Goal: Navigation & Orientation: Find specific page/section

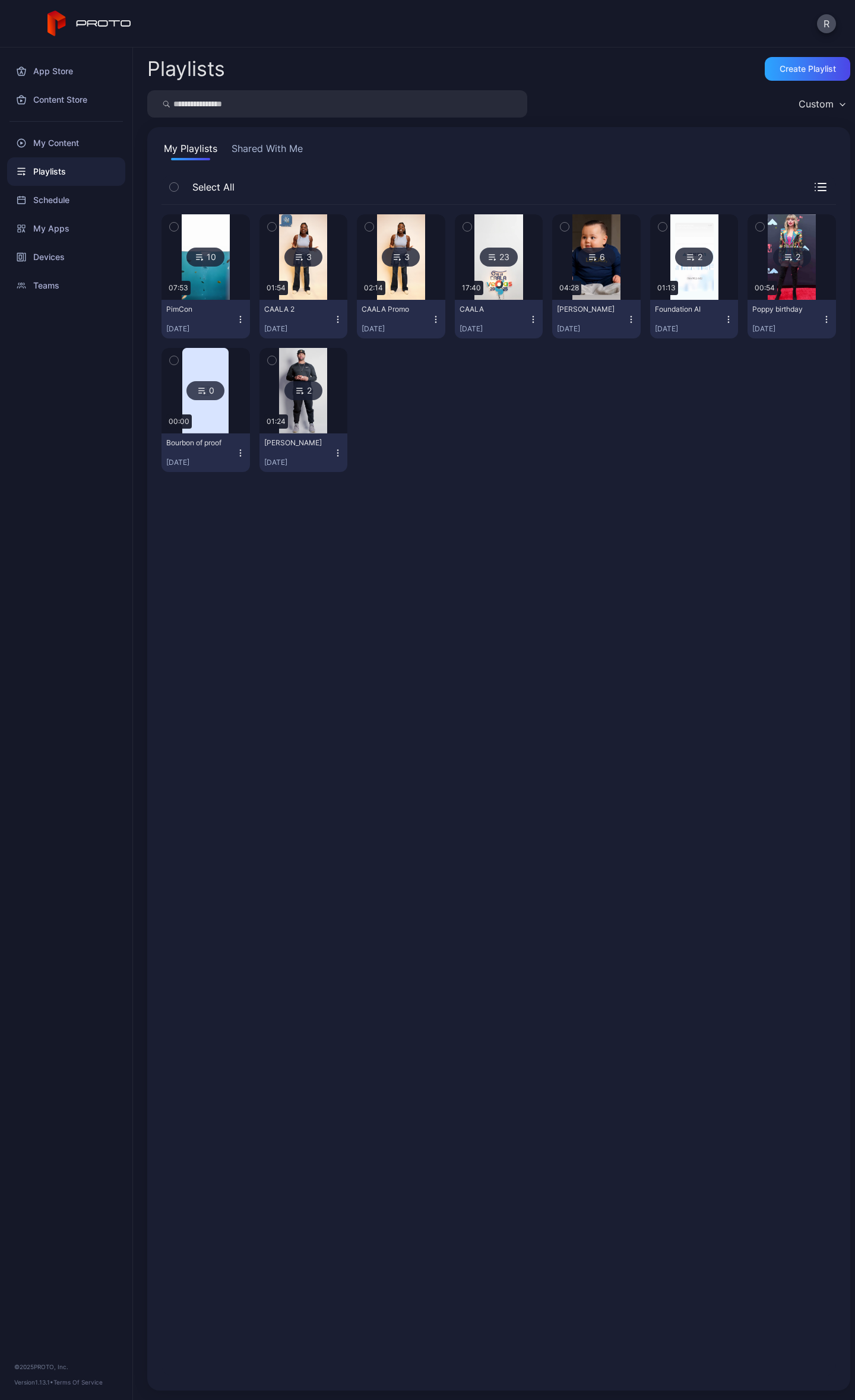
click at [195, 260] on icon at bounding box center [199, 257] width 9 height 14
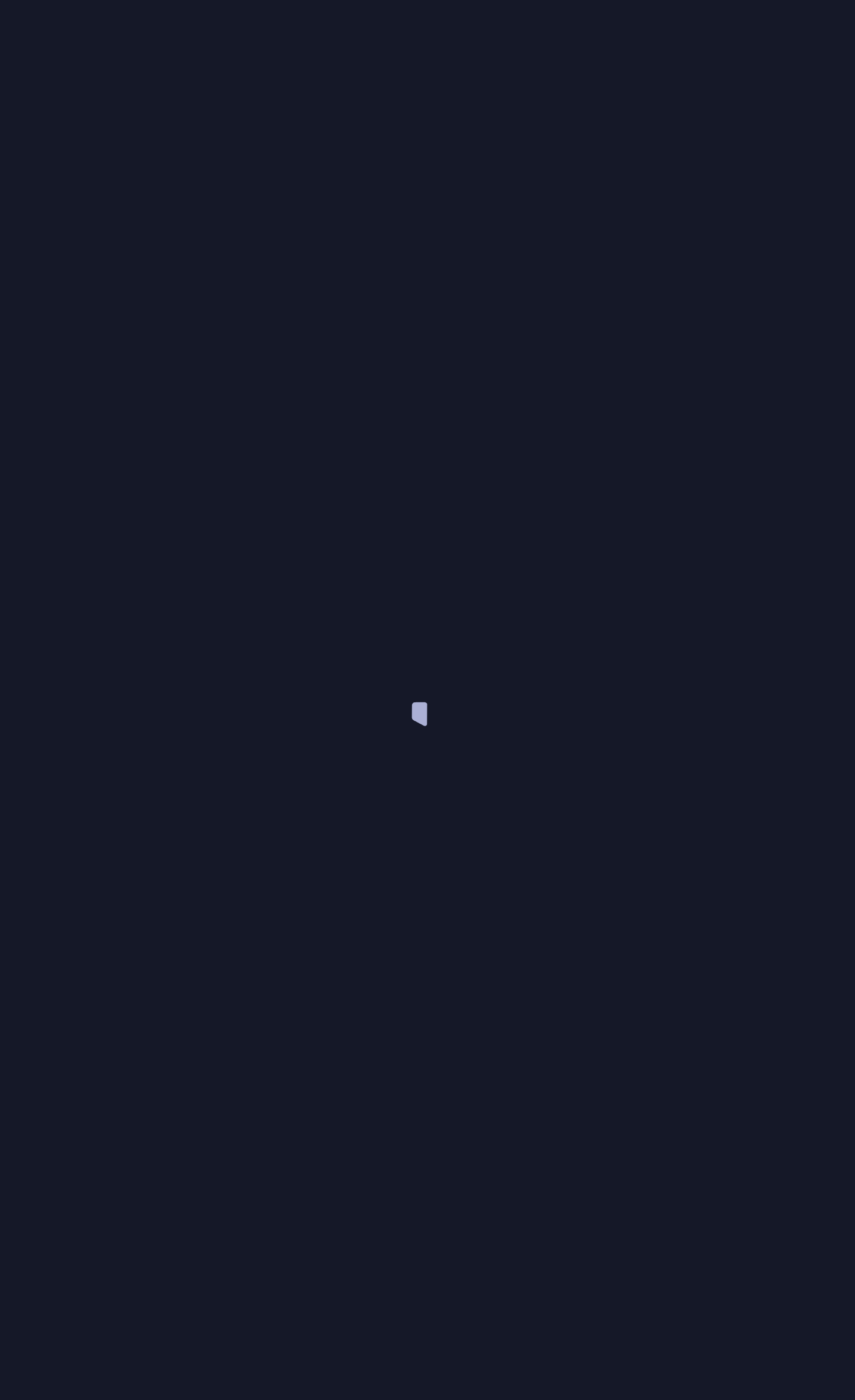
click at [195, 260] on div at bounding box center [427, 700] width 855 height 1400
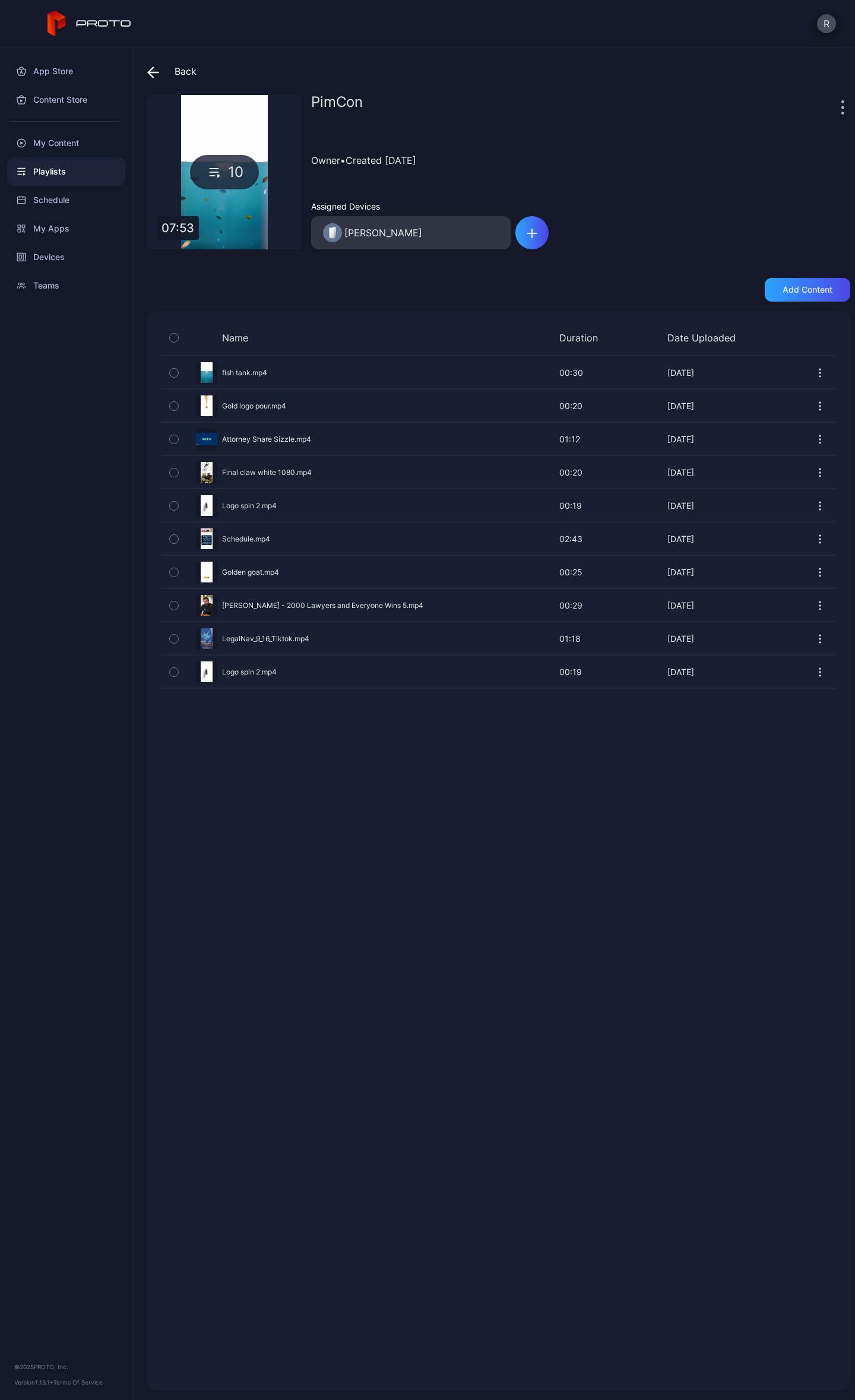
click at [283, 844] on div "Name Duration Date Uploaded Preview fish tank.mp4 00:30 00:30 [DATE] Preview Go…" at bounding box center [499, 851] width 703 height 1079
drag, startPoint x: 539, startPoint y: 64, endPoint x: 547, endPoint y: 81, distance: 18.8
click at [539, 64] on div "Back" at bounding box center [499, 72] width 703 height 29
click at [155, 71] on icon at bounding box center [153, 72] width 12 height 12
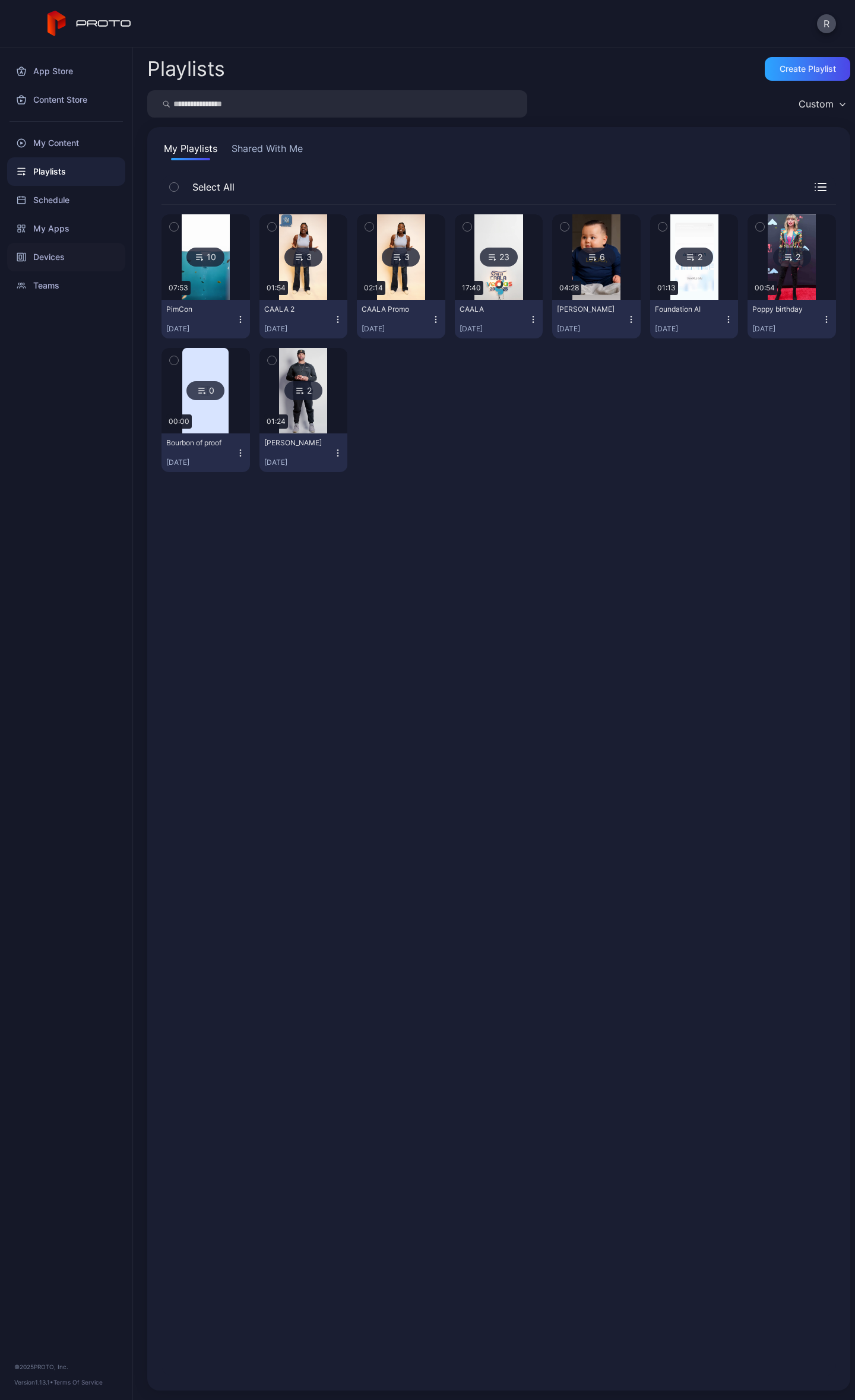
click at [58, 261] on div "Devices" at bounding box center [66, 257] width 118 height 29
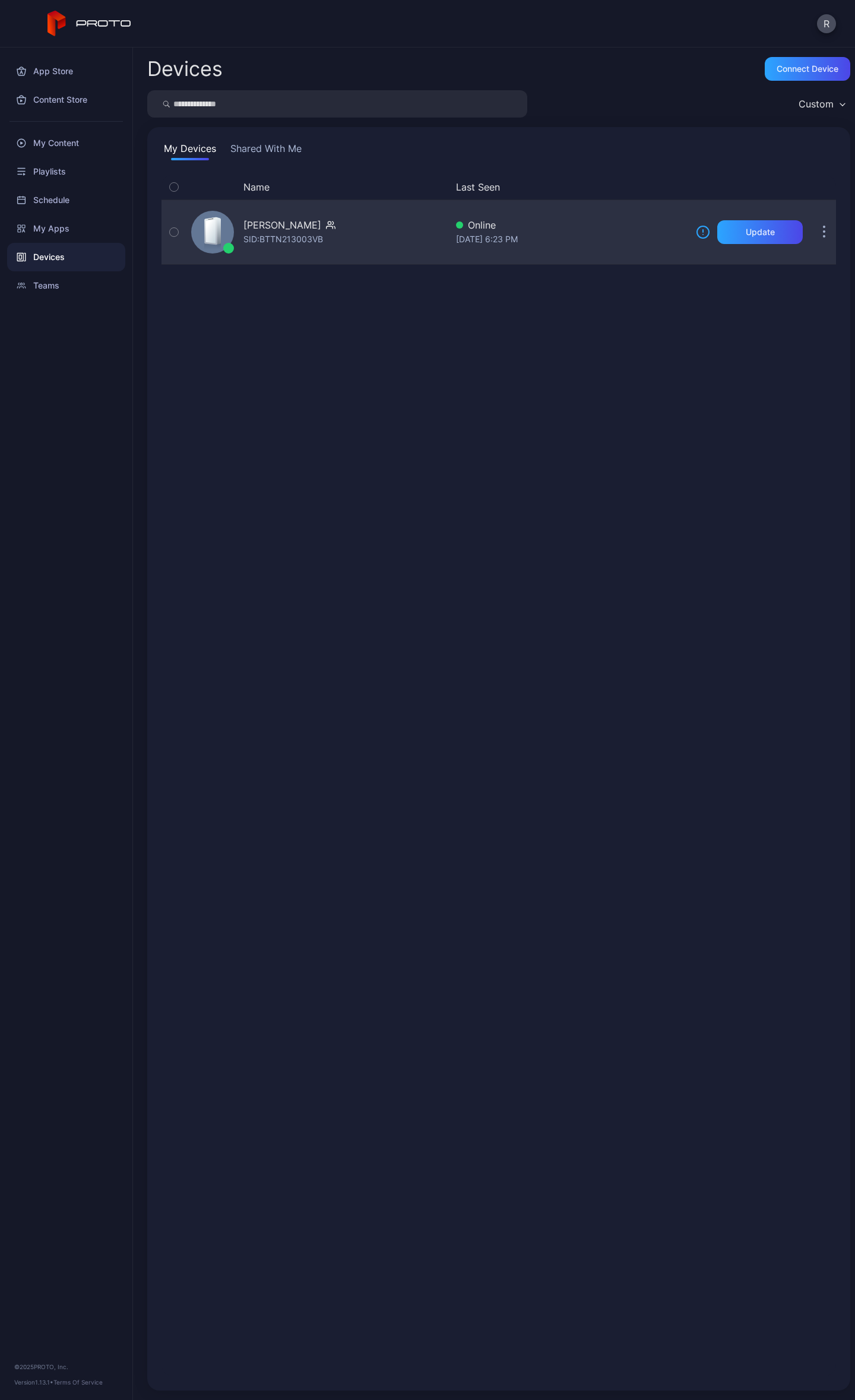
click at [385, 247] on div "Bob Bot SID: BTTN213003VB" at bounding box center [316, 232] width 260 height 59
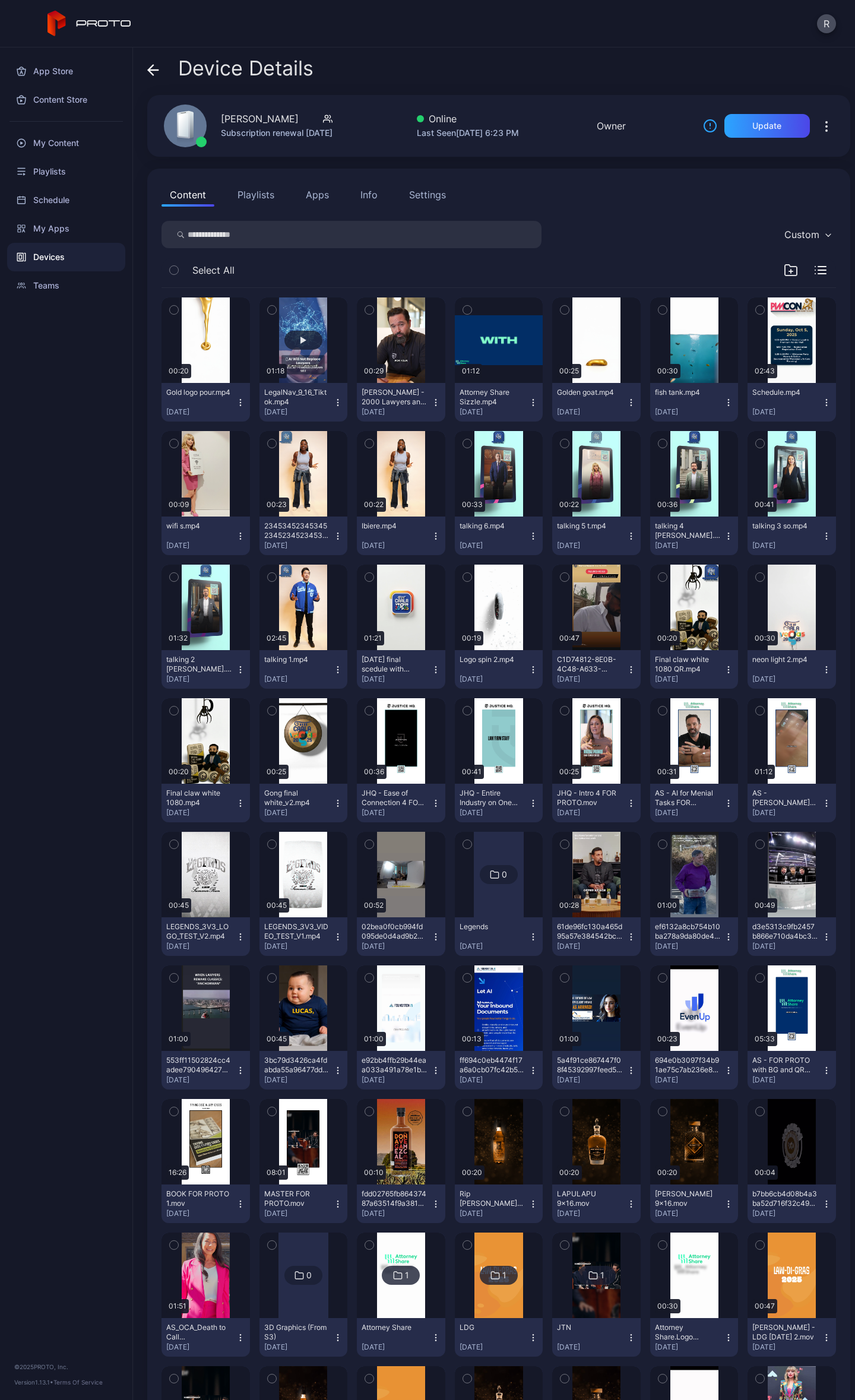
click at [316, 357] on button "button" at bounding box center [304, 340] width 88 height 85
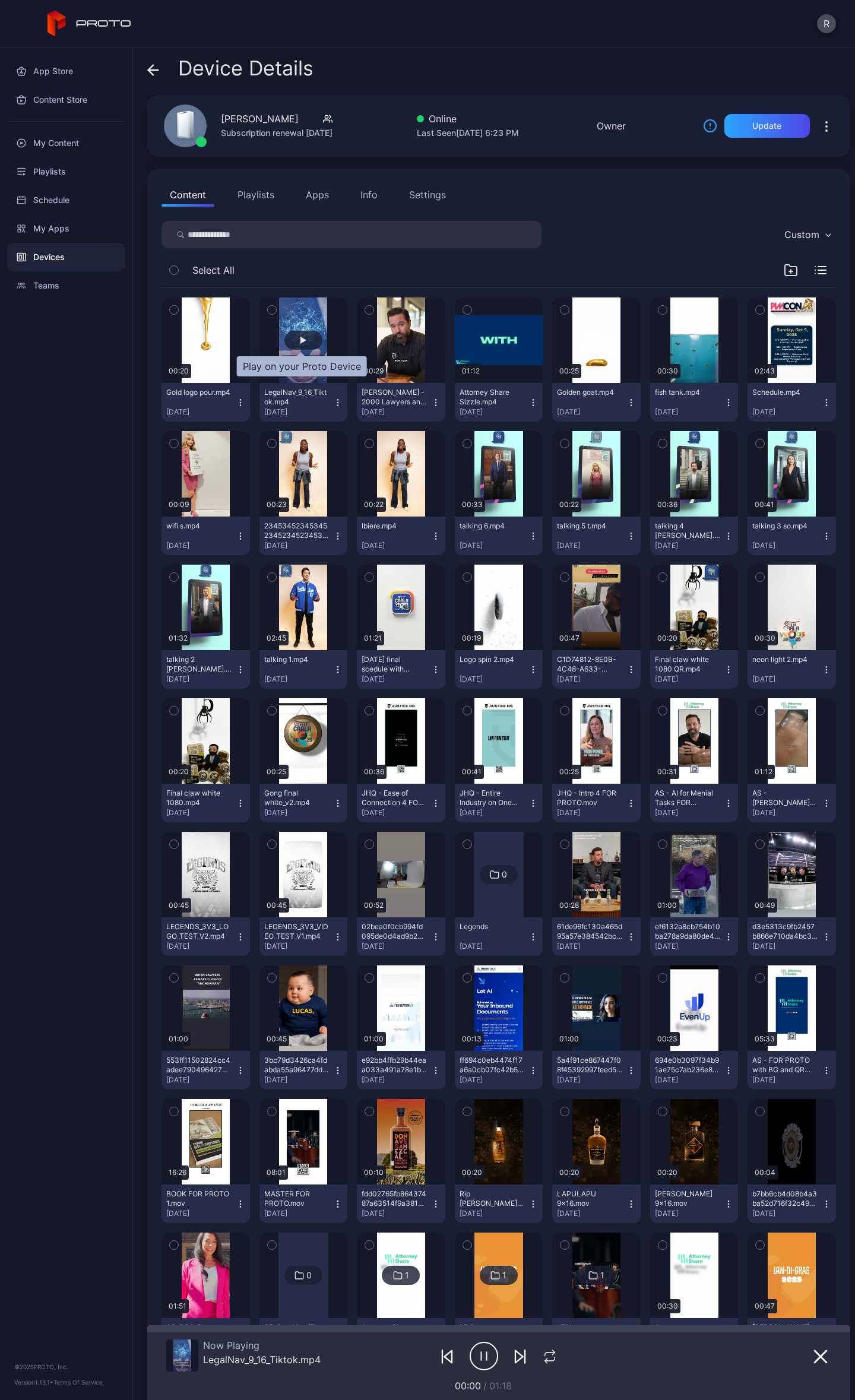
click at [302, 339] on div "button" at bounding box center [304, 340] width 6 height 7
click at [169, 68] on div "Device Details" at bounding box center [230, 72] width 166 height 29
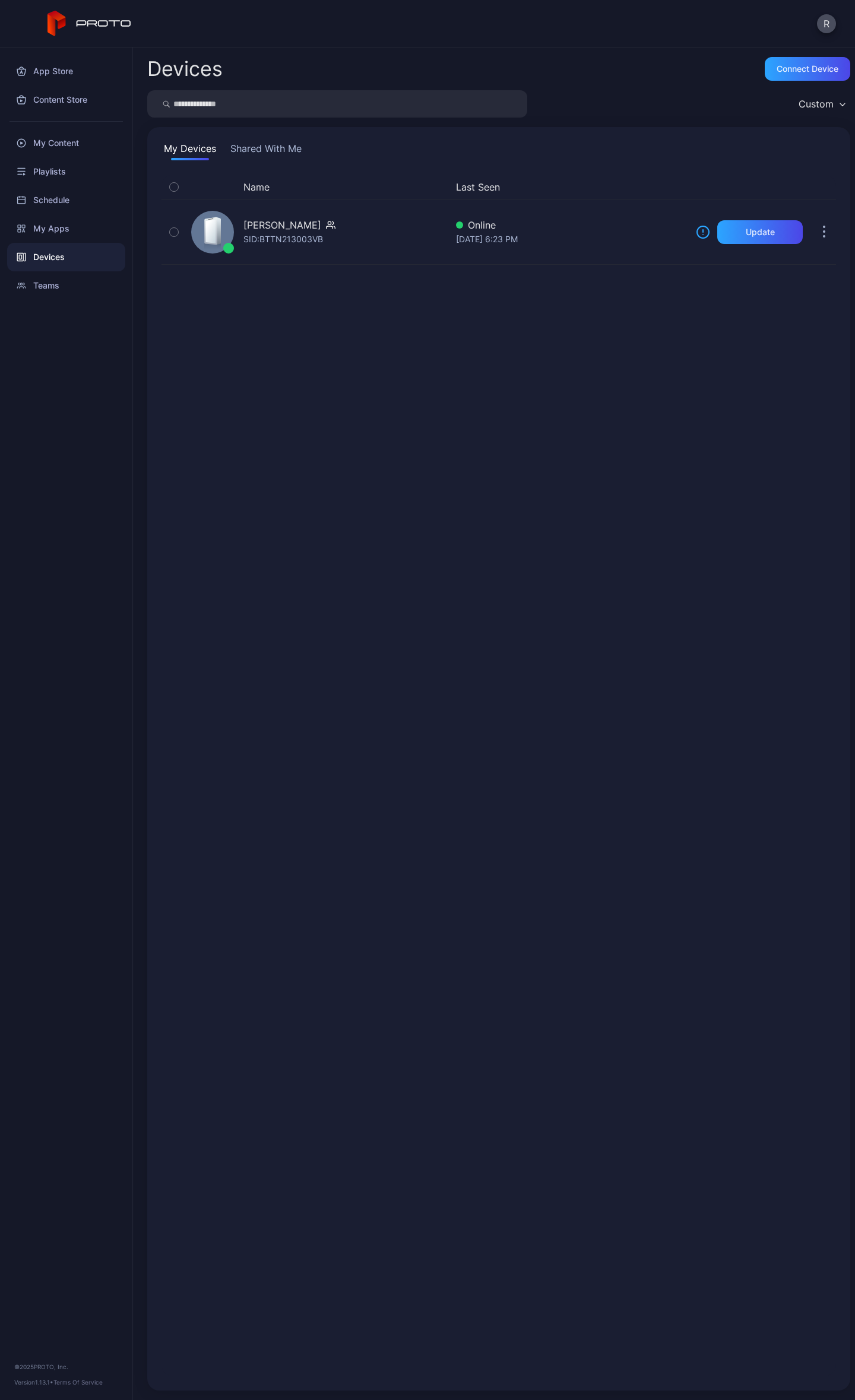
click at [162, 67] on h2 "Devices" at bounding box center [185, 68] width 75 height 21
click at [64, 231] on div "My Apps" at bounding box center [66, 228] width 118 height 29
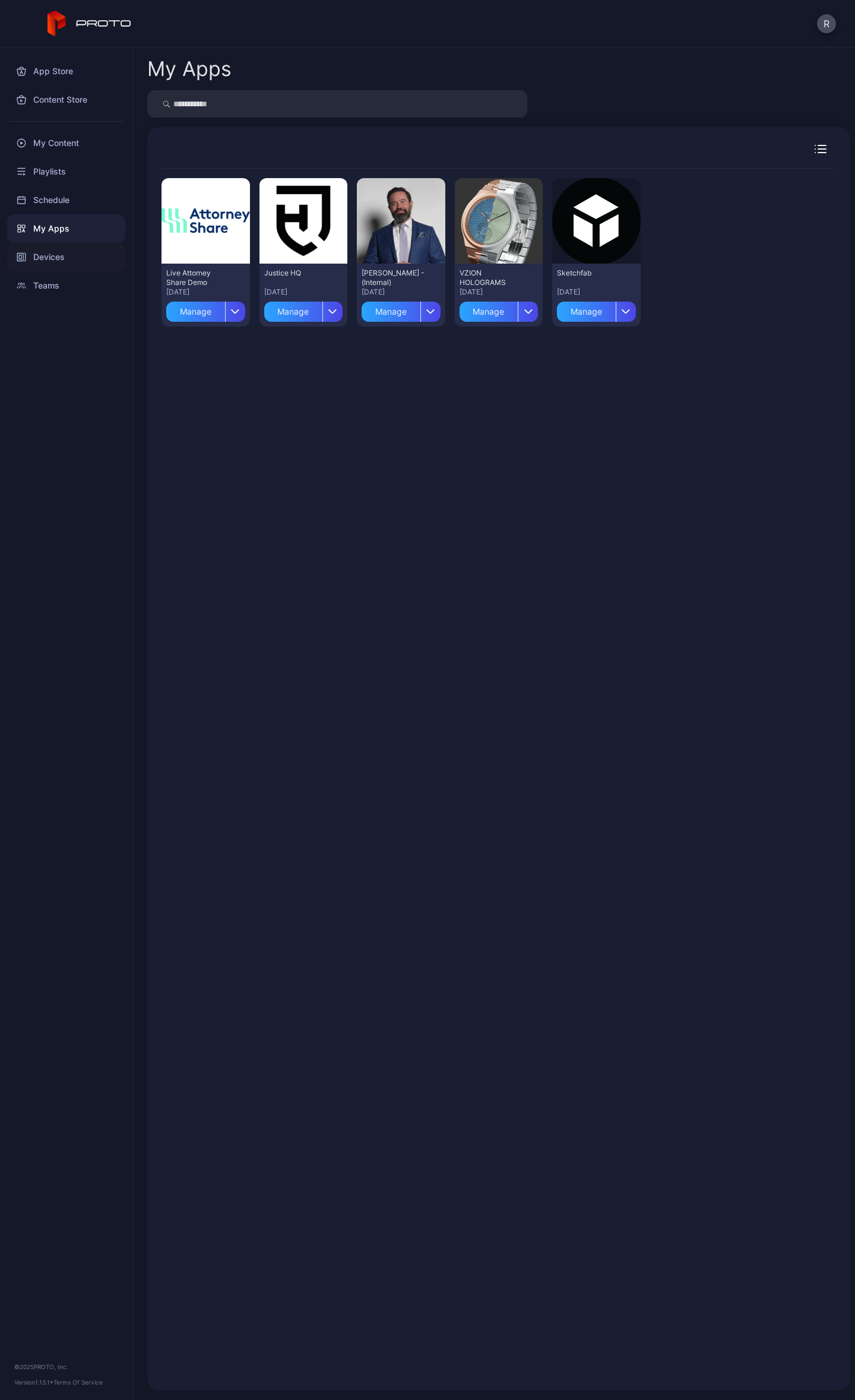
click at [62, 248] on div "Devices" at bounding box center [66, 257] width 118 height 29
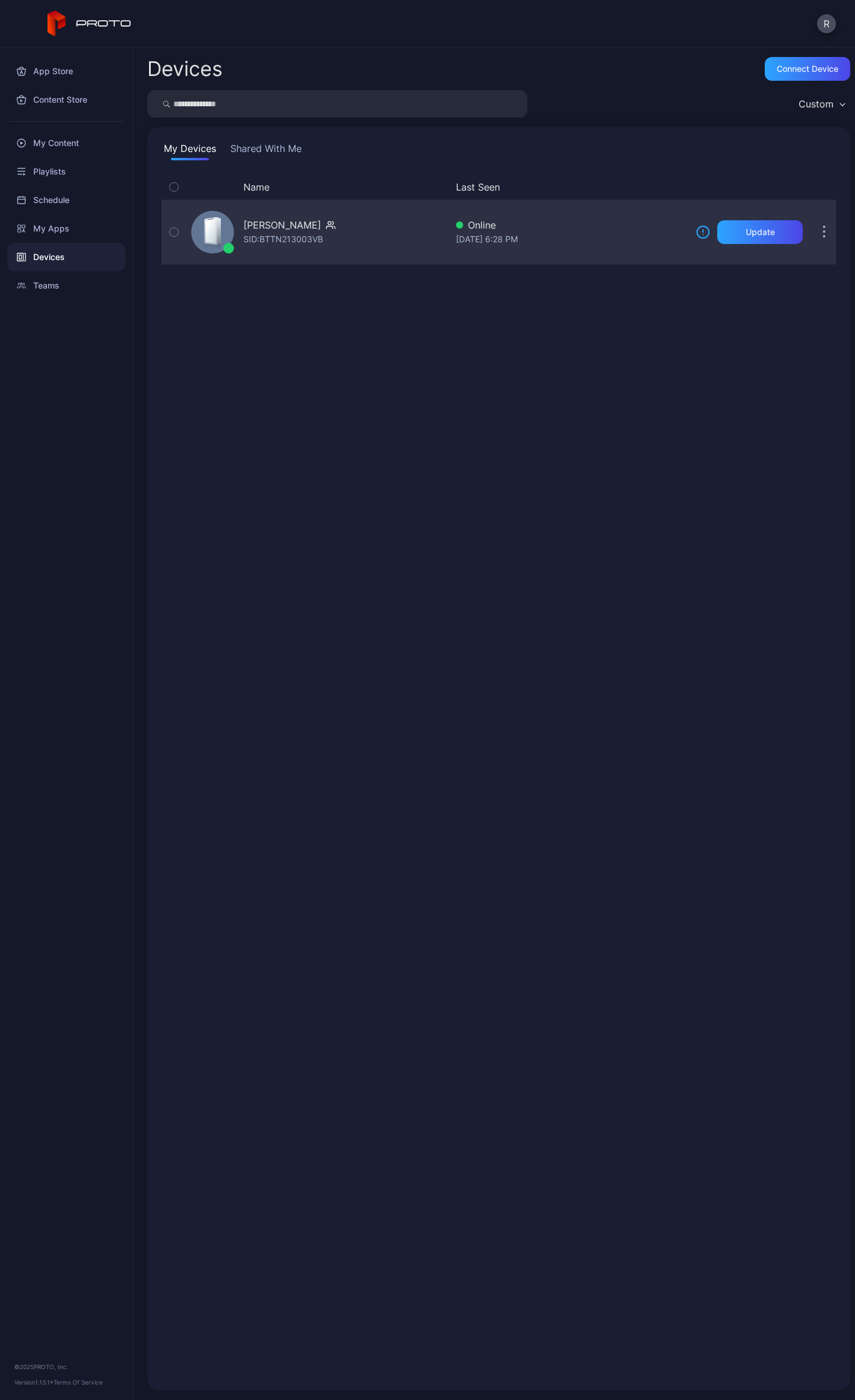
click at [301, 225] on div "[PERSON_NAME]" at bounding box center [290, 225] width 92 height 14
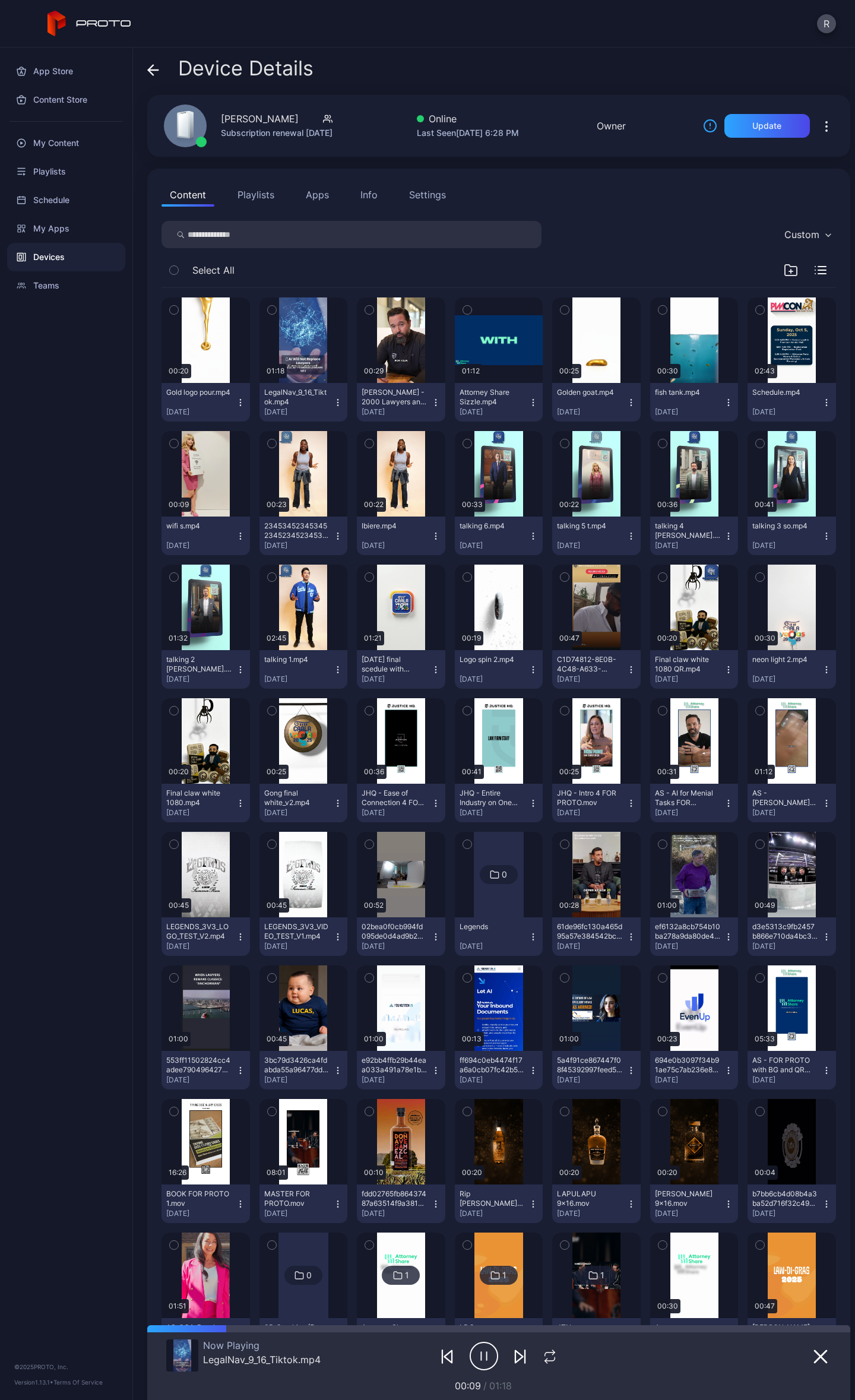
click at [234, 194] on button "Playlists" at bounding box center [256, 195] width 54 height 24
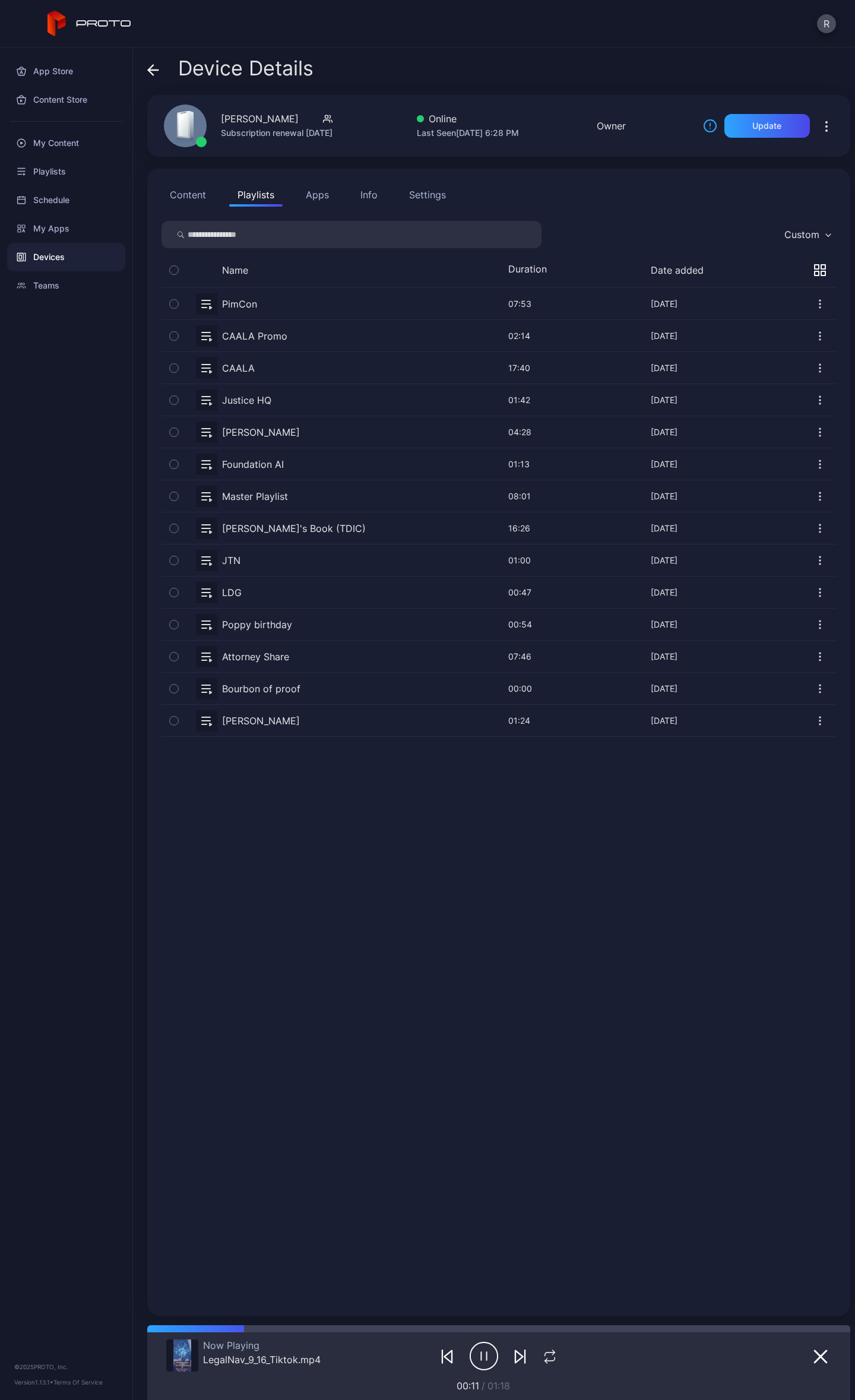
click at [265, 291] on button "button" at bounding box center [498, 304] width 674 height 32
drag, startPoint x: 181, startPoint y: 303, endPoint x: 281, endPoint y: 298, distance: 100.1
click at [281, 298] on button "button" at bounding box center [498, 304] width 674 height 32
click at [814, 302] on button "button" at bounding box center [820, 304] width 32 height 32
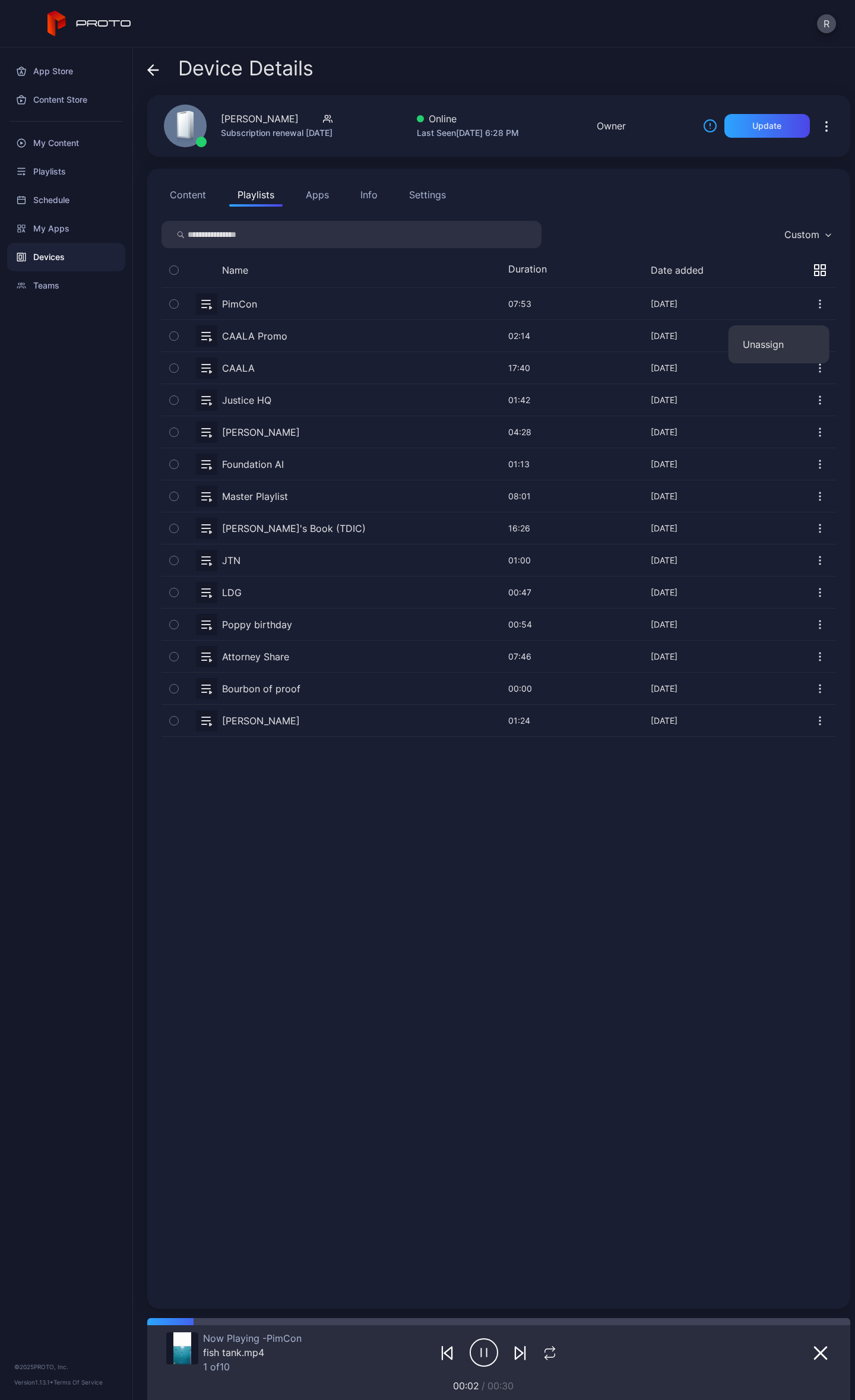
click at [238, 311] on button "button" at bounding box center [498, 304] width 674 height 32
click at [174, 303] on icon "button" at bounding box center [174, 304] width 8 height 13
click at [173, 303] on icon "button" at bounding box center [174, 304] width 9 height 13
click at [149, 67] on icon at bounding box center [153, 70] width 12 height 12
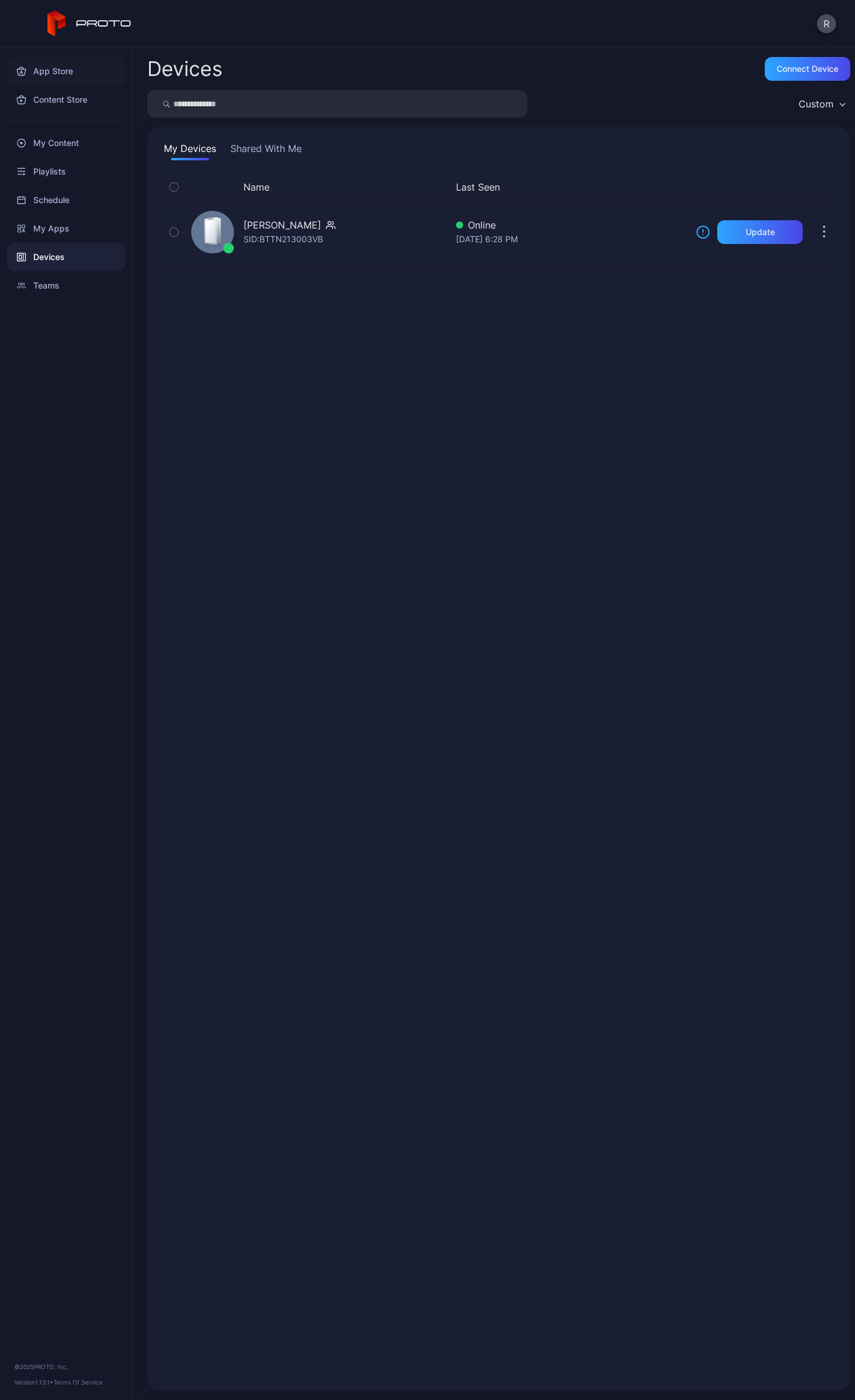
click at [67, 78] on div "App Store" at bounding box center [66, 72] width 118 height 29
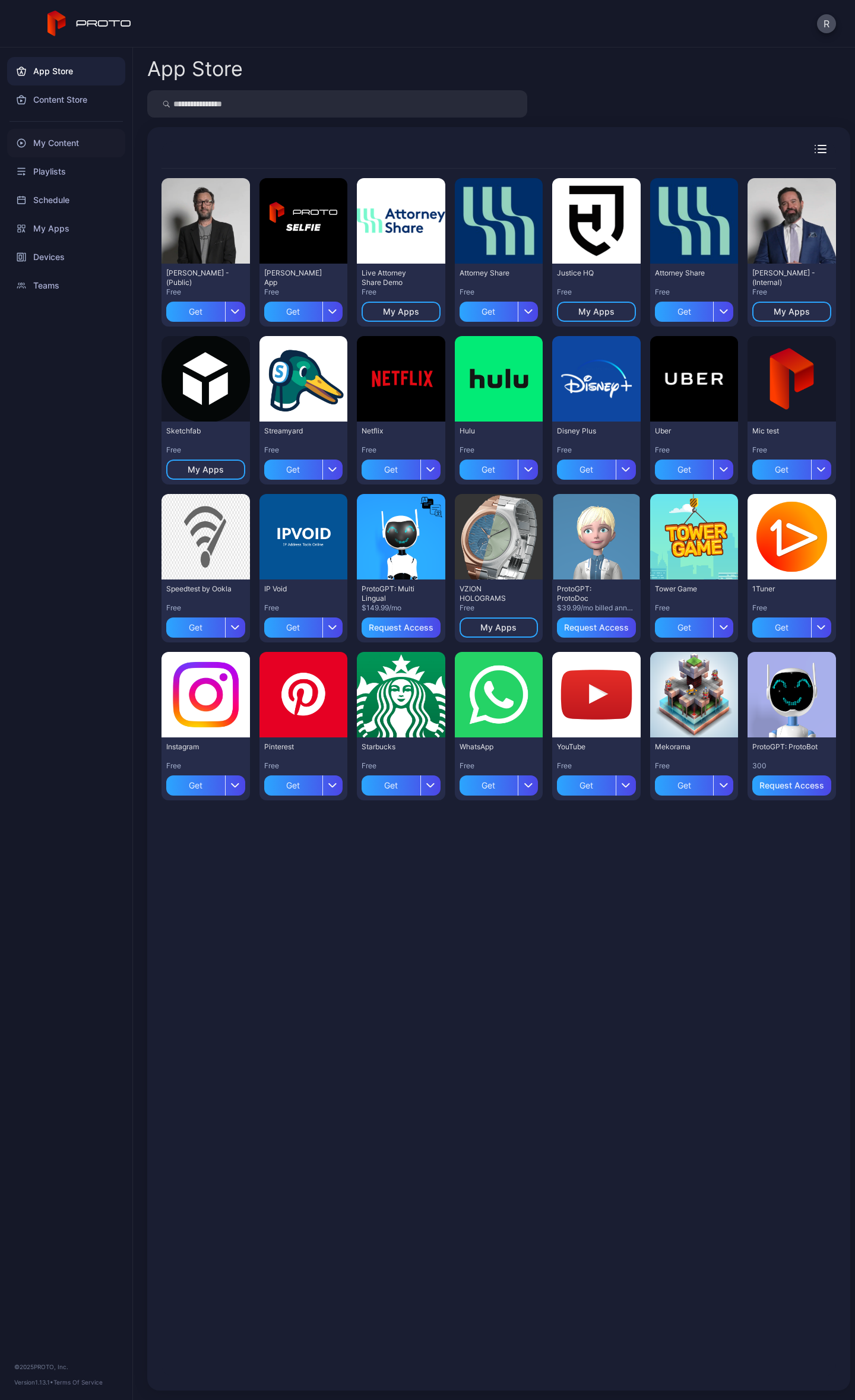
click at [72, 140] on div "My Content" at bounding box center [66, 143] width 118 height 29
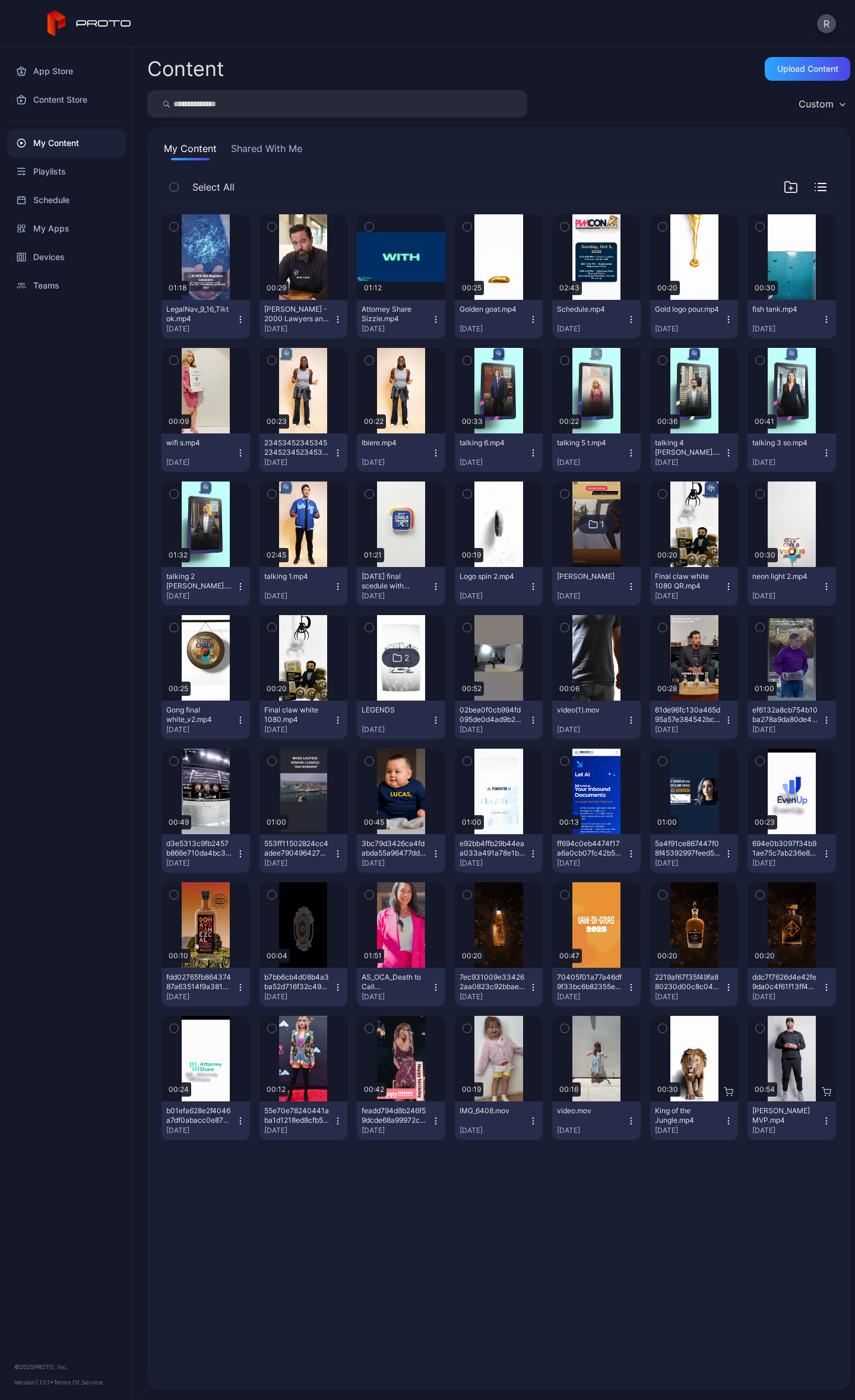
click at [237, 321] on icon "button" at bounding box center [240, 319] width 9 height 9
click at [39, 349] on div "App Store Content Store My Content Playlists Schedule My Apps Devices Teams © 2…" at bounding box center [67, 723] width 133 height 1353
